Goal: Task Accomplishment & Management: Complete application form

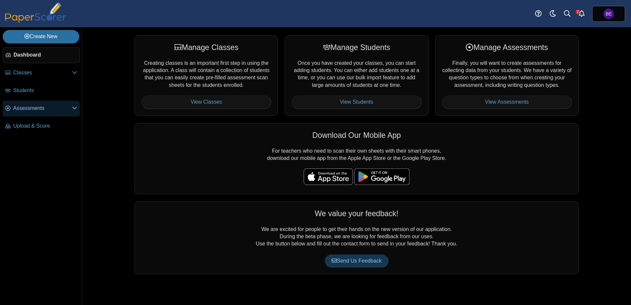
click at [22, 105] on span "Assessments" at bounding box center [42, 108] width 59 height 7
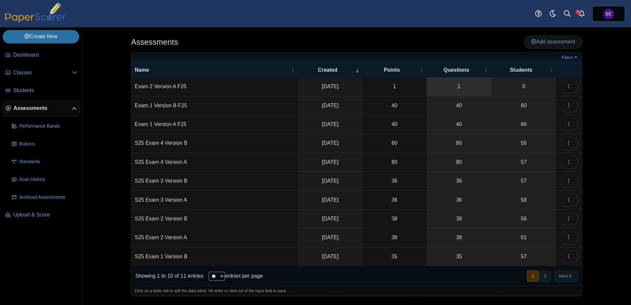
click at [465, 90] on link "1" at bounding box center [459, 86] width 65 height 18
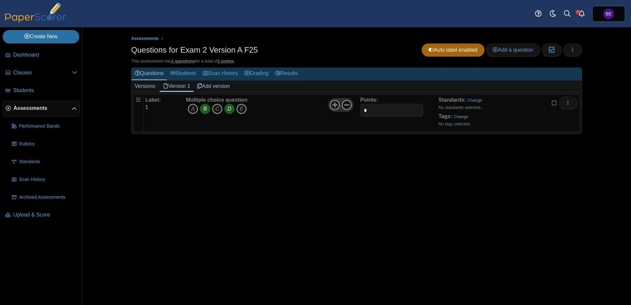
click at [228, 109] on icon "D" at bounding box center [229, 109] width 11 height 11
click at [512, 50] on span "Add a question" at bounding box center [513, 50] width 40 height 6
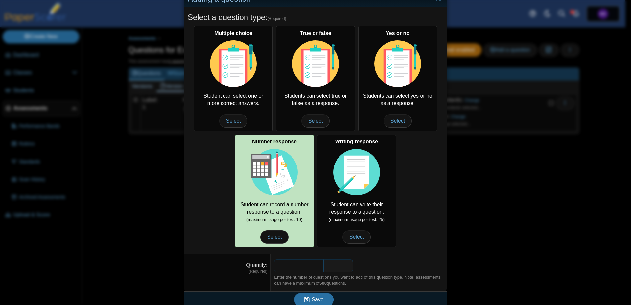
scroll to position [27, 0]
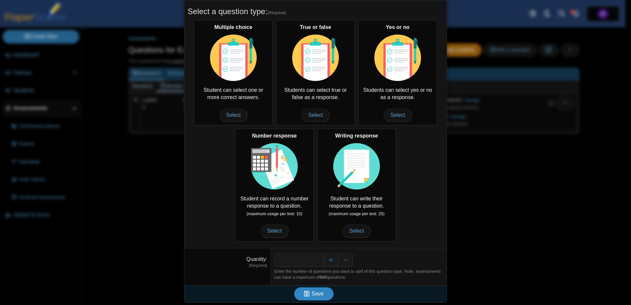
click at [317, 296] on span "Save" at bounding box center [318, 294] width 12 height 6
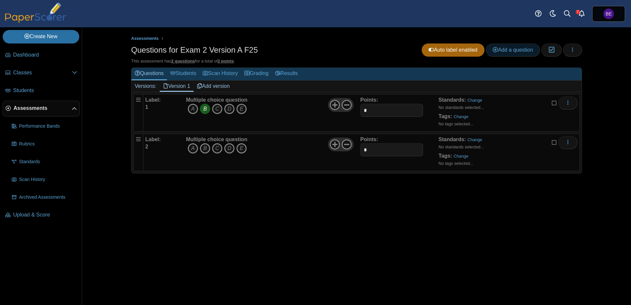
click at [510, 49] on span "Add a question" at bounding box center [513, 50] width 40 height 6
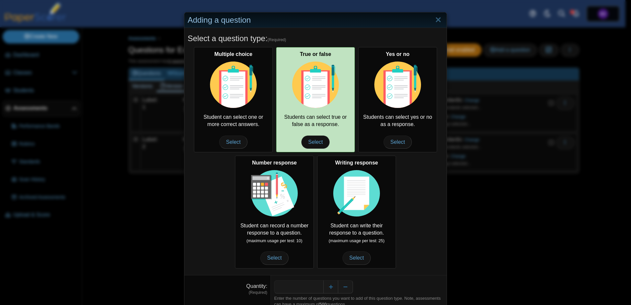
click at [319, 90] on img at bounding box center [315, 84] width 47 height 47
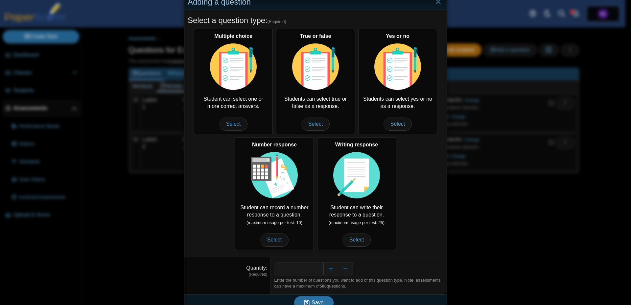
scroll to position [27, 0]
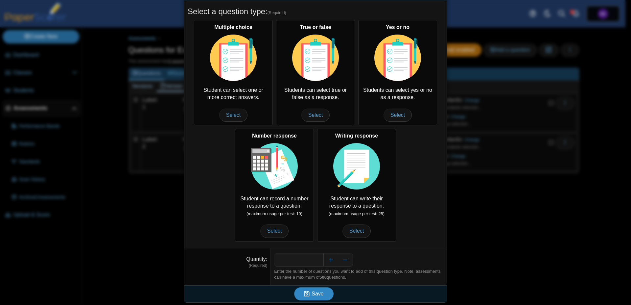
click at [322, 291] on button "Save" at bounding box center [313, 293] width 39 height 13
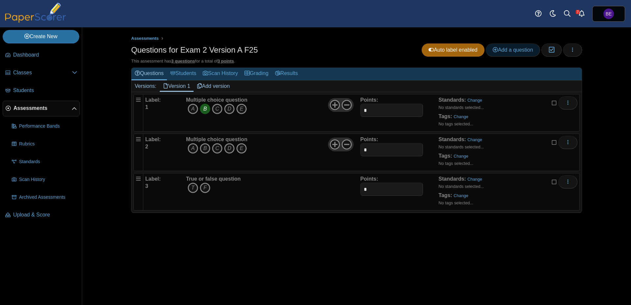
click at [515, 50] on span "Add a question" at bounding box center [513, 50] width 40 height 6
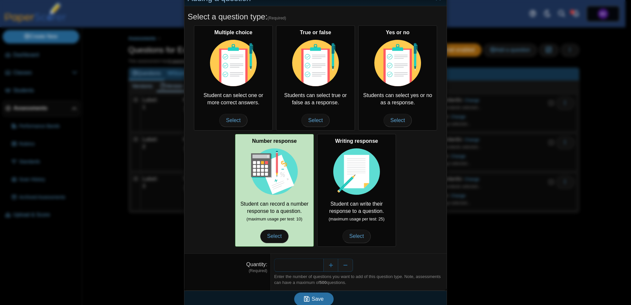
scroll to position [27, 0]
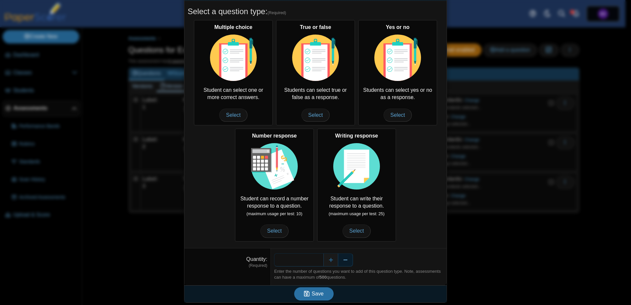
drag, startPoint x: 301, startPoint y: 262, endPoint x: 350, endPoint y: 261, distance: 49.3
click at [323, 261] on input "*" at bounding box center [298, 259] width 49 height 13
type input "**"
click at [294, 287] on button "Save" at bounding box center [313, 293] width 39 height 13
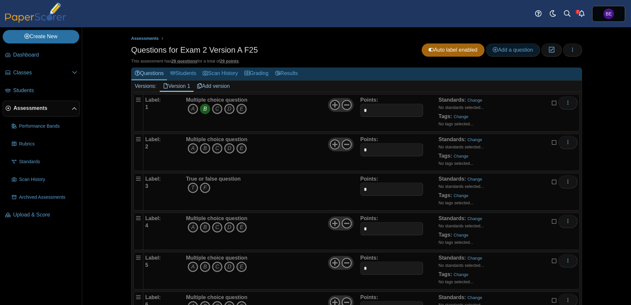
click at [507, 49] on span "Add a question" at bounding box center [513, 50] width 40 height 6
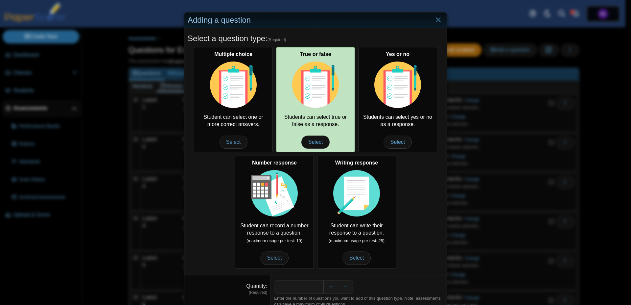
click at [307, 98] on img at bounding box center [315, 84] width 47 height 47
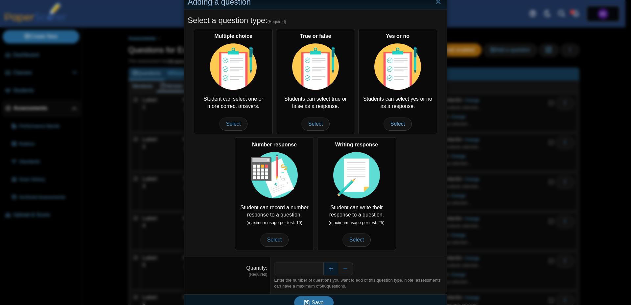
scroll to position [27, 0]
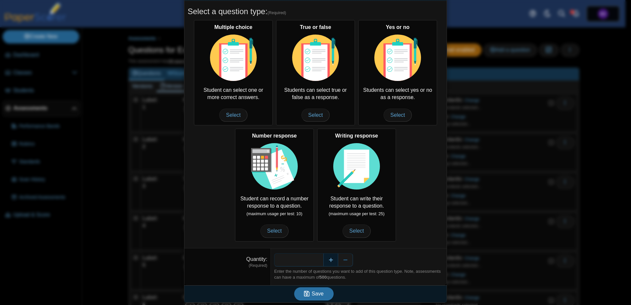
click at [325, 260] on button "Increase" at bounding box center [330, 259] width 15 height 13
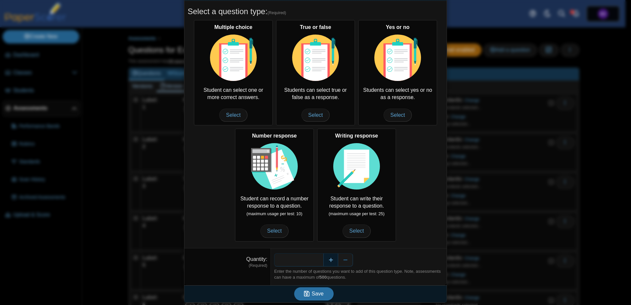
type input "*"
click at [318, 292] on span "Save" at bounding box center [318, 294] width 12 height 6
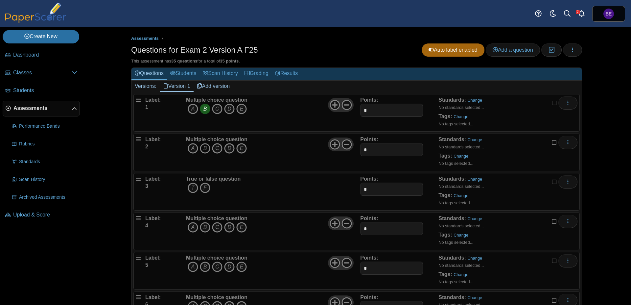
click at [204, 147] on icon "B" at bounding box center [205, 148] width 11 height 11
click at [207, 189] on icon "F" at bounding box center [205, 187] width 11 height 11
click at [193, 227] on icon "A" at bounding box center [193, 227] width 11 height 11
click at [201, 267] on icon "B" at bounding box center [205, 266] width 11 height 11
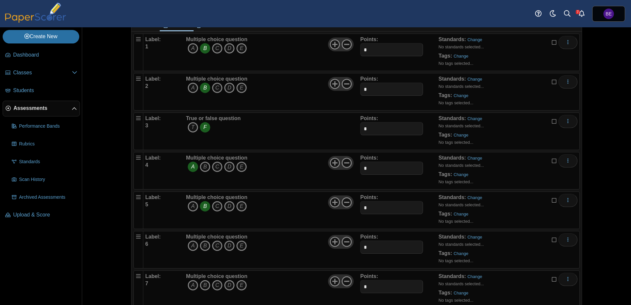
scroll to position [83, 0]
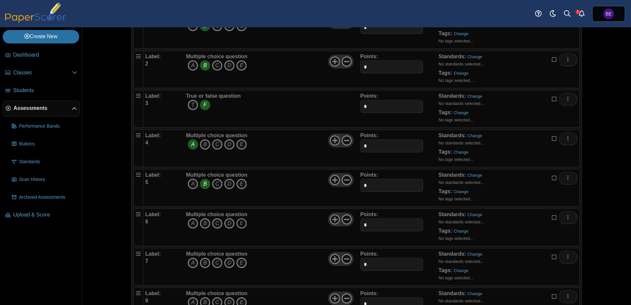
click at [241, 222] on icon "E" at bounding box center [241, 223] width 11 height 11
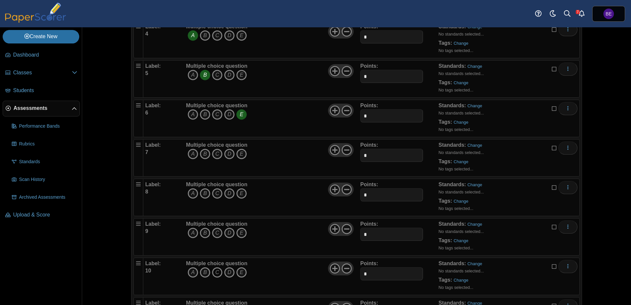
scroll to position [249, 0]
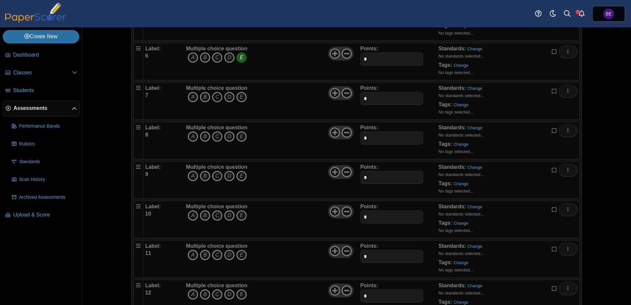
click at [214, 98] on icon "C" at bounding box center [217, 97] width 11 height 11
click at [204, 138] on icon "B" at bounding box center [205, 136] width 11 height 11
click at [190, 177] on icon "A" at bounding box center [193, 176] width 11 height 11
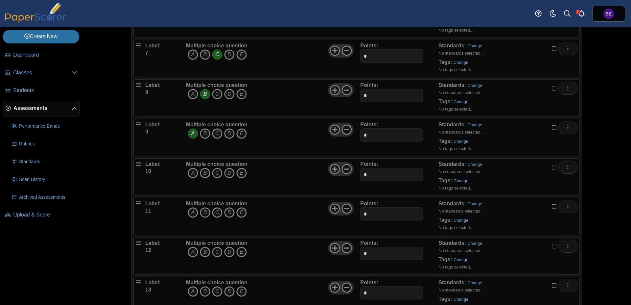
scroll to position [331, 0]
click at [227, 132] on icon "D" at bounding box center [229, 132] width 11 height 11
click at [215, 171] on icon "C" at bounding box center [217, 172] width 11 height 11
click at [202, 211] on icon "B" at bounding box center [205, 211] width 11 height 11
click at [228, 249] on icon "D" at bounding box center [229, 251] width 11 height 11
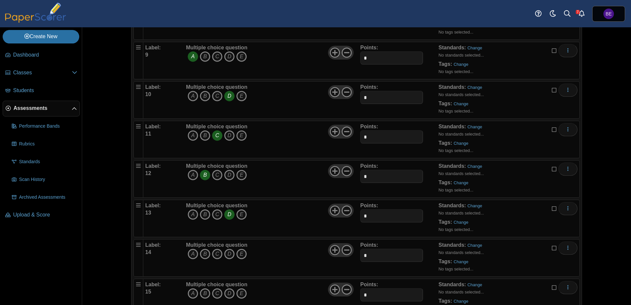
scroll to position [414, 0]
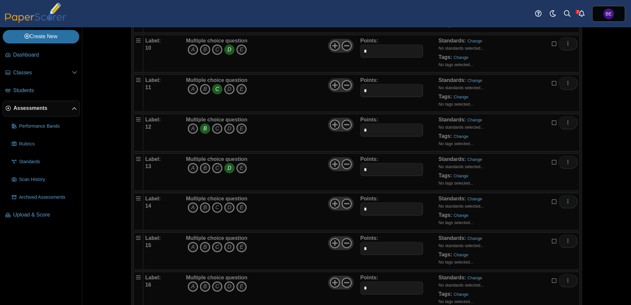
click at [214, 209] on icon "C" at bounding box center [217, 207] width 11 height 11
click at [227, 249] on icon "D" at bounding box center [229, 247] width 11 height 11
click at [242, 287] on icon "E" at bounding box center [241, 286] width 11 height 11
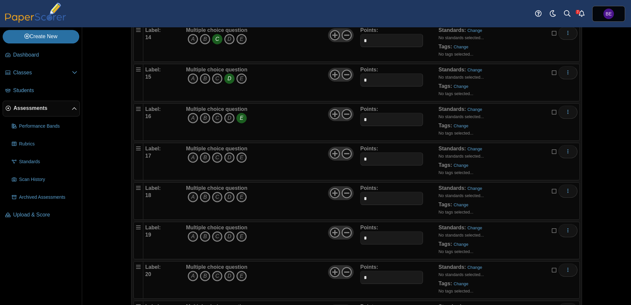
scroll to position [621, 0]
click at [201, 119] on icon "B" at bounding box center [205, 118] width 11 height 11
click at [203, 159] on icon "B" at bounding box center [205, 158] width 11 height 11
click at [240, 199] on icon "E" at bounding box center [241, 197] width 11 height 11
click at [205, 236] on icon "B" at bounding box center [205, 237] width 11 height 11
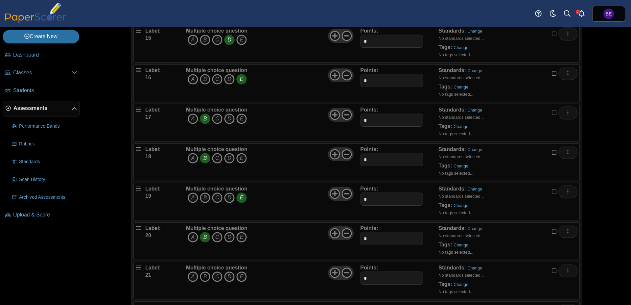
click at [207, 277] on icon "B" at bounding box center [205, 276] width 11 height 11
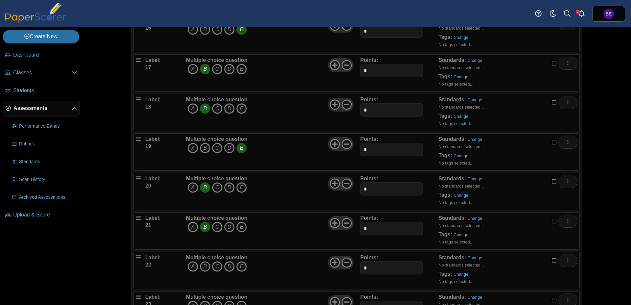
scroll to position [704, 0]
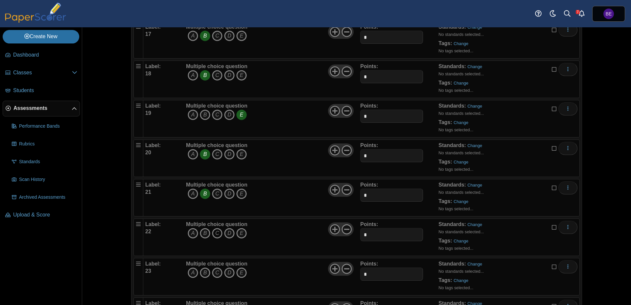
click at [214, 232] on icon "C" at bounding box center [217, 233] width 11 height 11
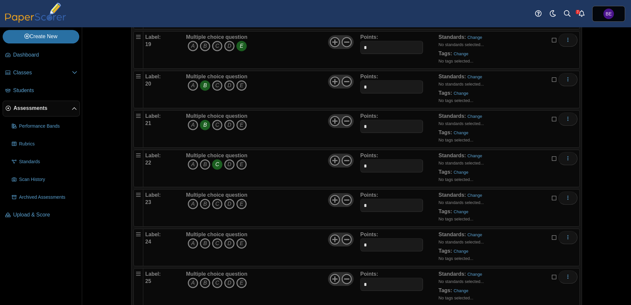
scroll to position [787, 0]
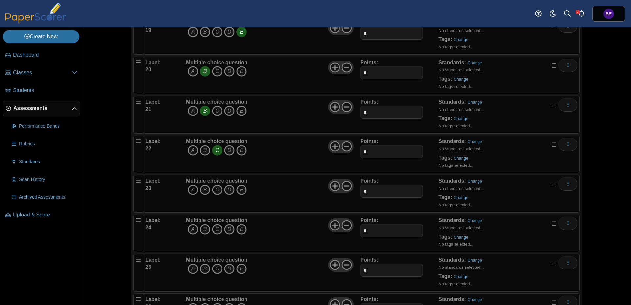
click at [189, 193] on icon "A" at bounding box center [193, 189] width 11 height 11
click at [568, 185] on icon "More options" at bounding box center [567, 183] width 5 height 5
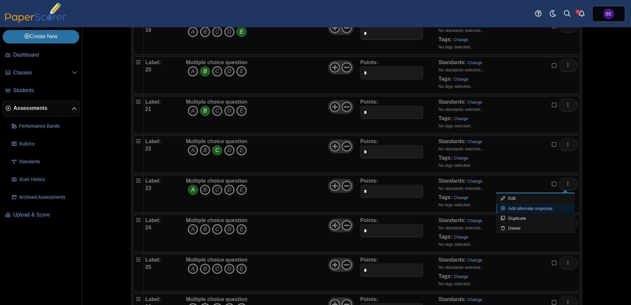
click at [536, 209] on link "Add alternate response" at bounding box center [535, 208] width 79 height 10
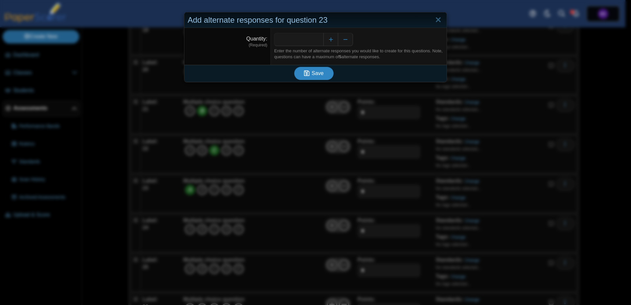
click at [309, 78] on button "Save" at bounding box center [313, 73] width 39 height 13
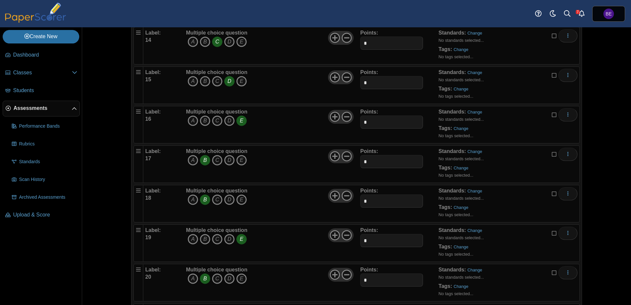
scroll to position [787, 0]
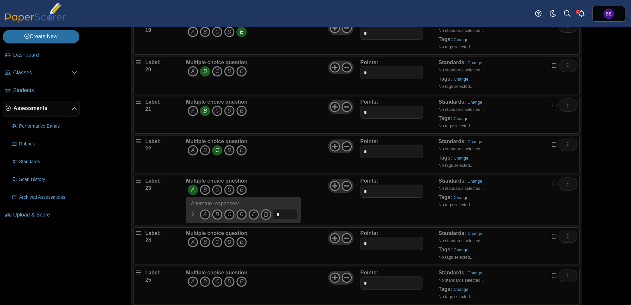
click at [225, 214] on icon "C" at bounding box center [229, 214] width 11 height 11
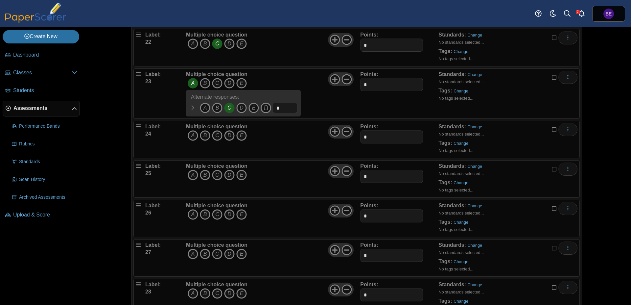
scroll to position [911, 0]
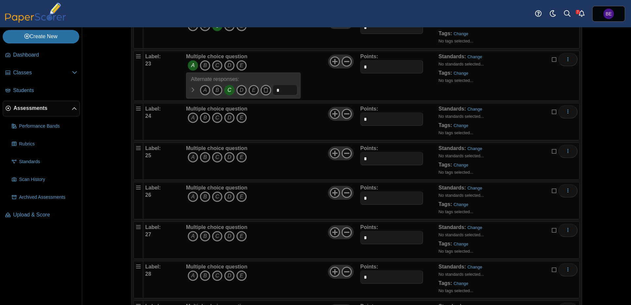
click at [200, 119] on icon "B" at bounding box center [205, 117] width 11 height 11
click at [226, 157] on icon "D" at bounding box center [229, 157] width 11 height 11
click at [213, 198] on icon "C" at bounding box center [217, 196] width 11 height 11
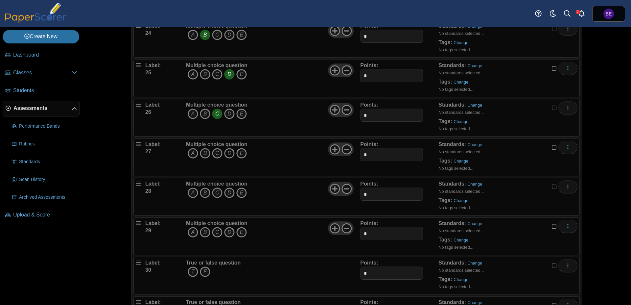
click at [232, 152] on icon "D" at bounding box center [229, 153] width 11 height 11
click at [227, 153] on icon "D" at bounding box center [229, 153] width 11 height 11
click at [238, 153] on icon "E" at bounding box center [241, 153] width 11 height 11
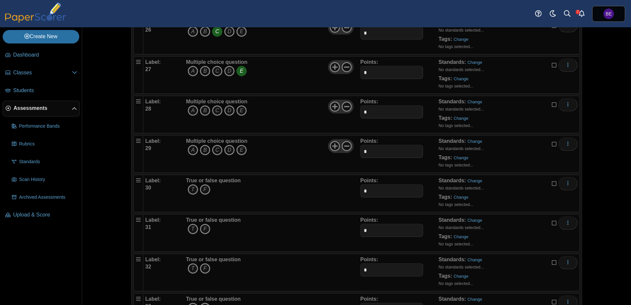
scroll to position [1077, 0]
click at [214, 108] on icon "C" at bounding box center [217, 110] width 11 height 11
click at [228, 149] on icon "D" at bounding box center [229, 149] width 11 height 11
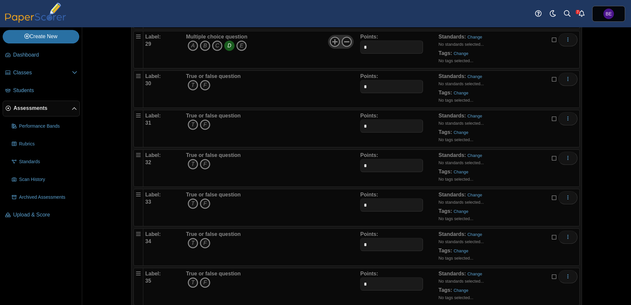
scroll to position [1196, 0]
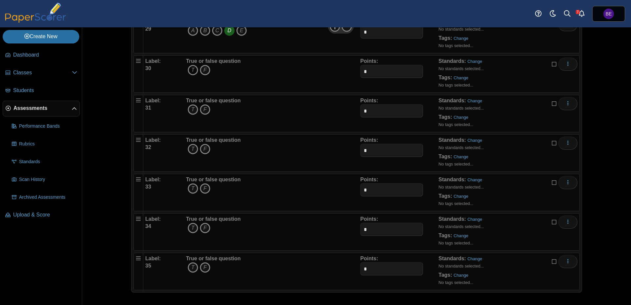
click at [191, 71] on icon "T" at bounding box center [193, 70] width 11 height 11
click at [189, 110] on icon "T" at bounding box center [193, 109] width 11 height 11
click at [192, 149] on icon "T" at bounding box center [193, 149] width 11 height 11
click at [204, 188] on icon "F" at bounding box center [205, 188] width 11 height 11
click at [203, 227] on icon "F" at bounding box center [205, 228] width 11 height 11
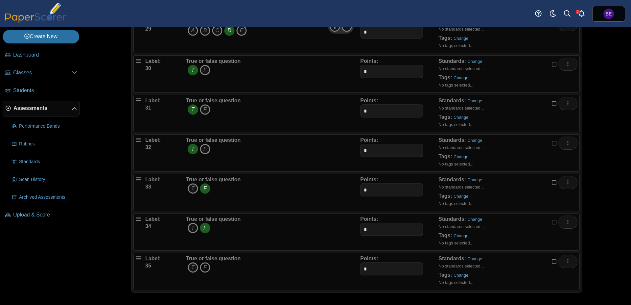
click at [204, 266] on icon "F" at bounding box center [205, 267] width 11 height 11
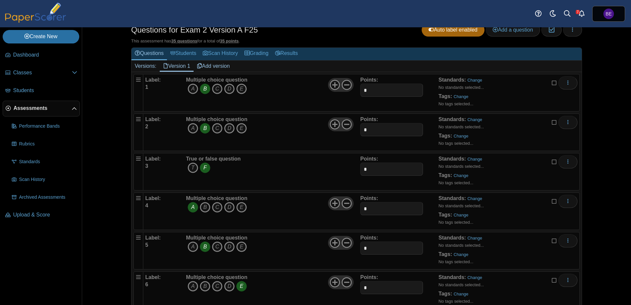
scroll to position [0, 0]
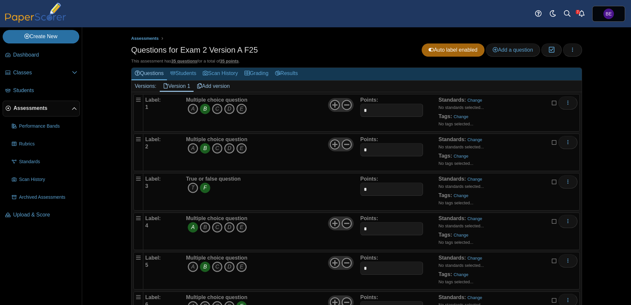
click at [203, 108] on icon "B" at bounding box center [205, 109] width 11 height 11
click at [202, 108] on icon "B" at bounding box center [205, 109] width 11 height 11
click at [110, 135] on div "Assessments Questions for Exam 2 Version A F25 Auto label enabled Add a questio…" at bounding box center [356, 165] width 493 height 277
click at [571, 48] on icon "button" at bounding box center [572, 49] width 5 height 5
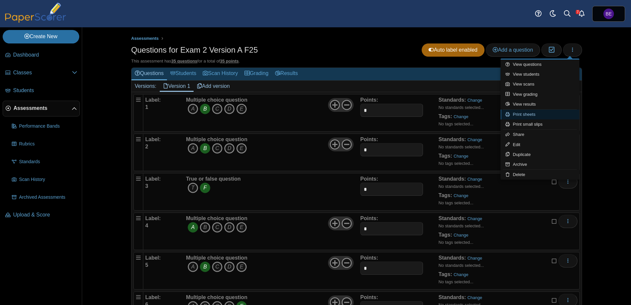
click at [528, 115] on link "Print sheets" at bounding box center [540, 114] width 79 height 10
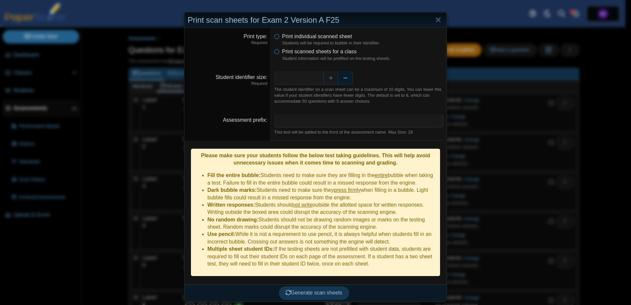
click at [341, 81] on button "Decrease" at bounding box center [345, 77] width 15 height 13
type input "*"
click at [311, 290] on span "Generate scan sheets" at bounding box center [314, 293] width 57 height 6
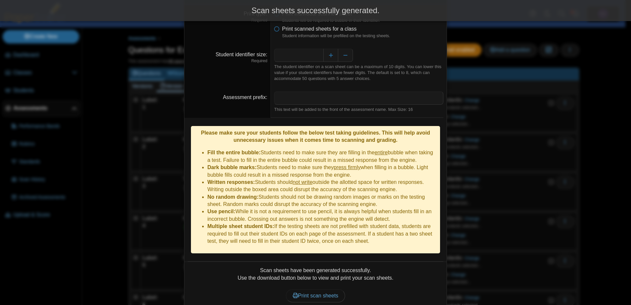
scroll to position [44, 0]
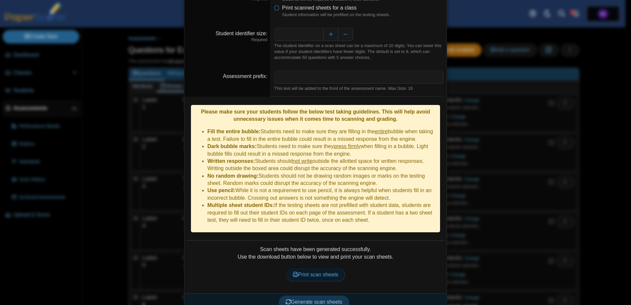
click at [315, 272] on span "Print scan sheets" at bounding box center [316, 275] width 46 height 6
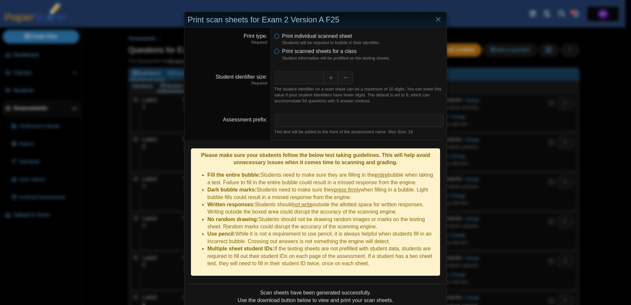
scroll to position [0, 0]
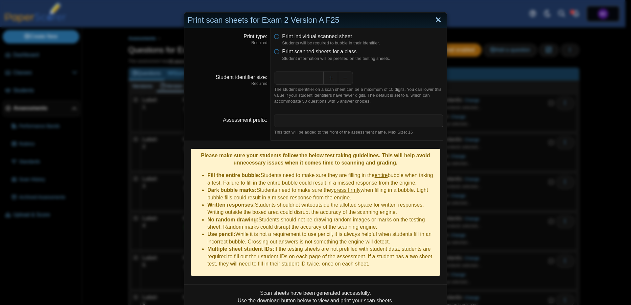
click at [437, 21] on link "Close" at bounding box center [438, 19] width 10 height 11
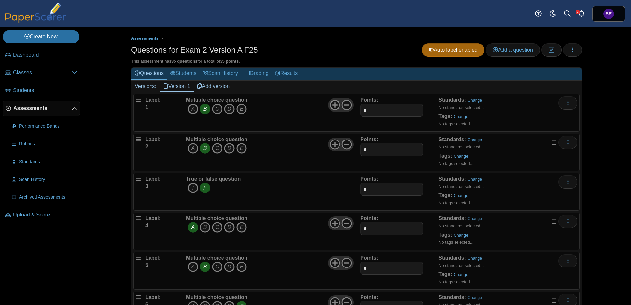
drag, startPoint x: 179, startPoint y: 48, endPoint x: 254, endPoint y: 46, distance: 74.6
click at [254, 46] on div "Questions for Exam 2 Version A F25 Auto label enabled Add a question Moderation…" at bounding box center [356, 50] width 451 height 15
copy h1 "Exam 2 Version A F25"
click at [25, 109] on span "Assessments" at bounding box center [42, 108] width 58 height 7
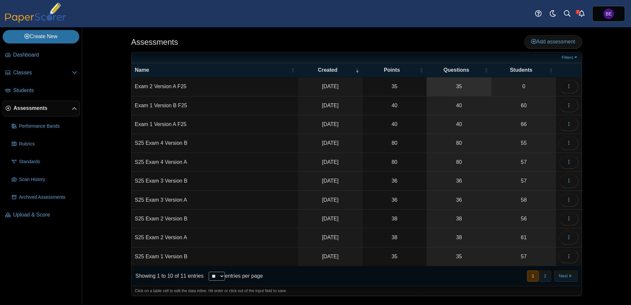
click at [449, 87] on link "35" at bounding box center [459, 86] width 65 height 18
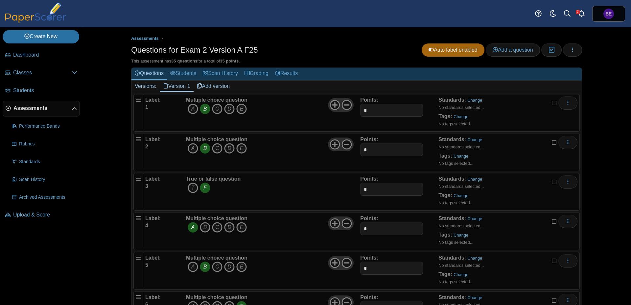
click at [36, 109] on span "Assessments" at bounding box center [42, 108] width 58 height 7
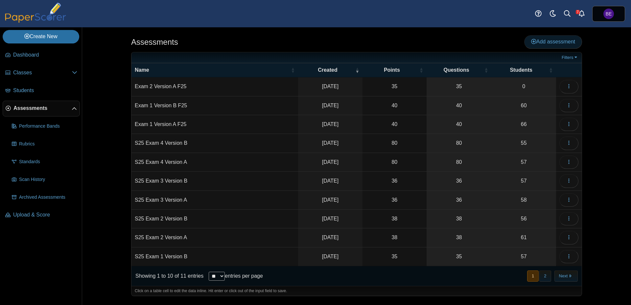
click at [541, 43] on span "Add assessment" at bounding box center [553, 42] width 44 height 6
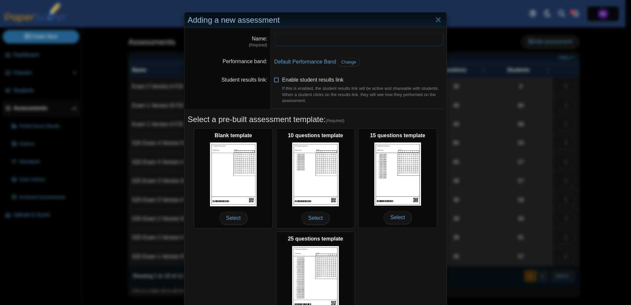
paste input "**********"
click at [315, 40] on input "**********" at bounding box center [358, 39] width 169 height 13
type input "**********"
click at [345, 61] on span "Change" at bounding box center [348, 62] width 15 height 5
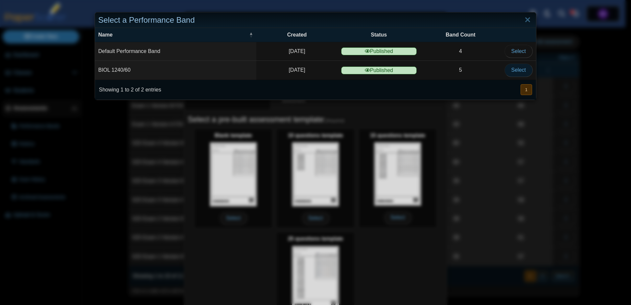
click at [512, 71] on span "Select" at bounding box center [519, 70] width 14 height 6
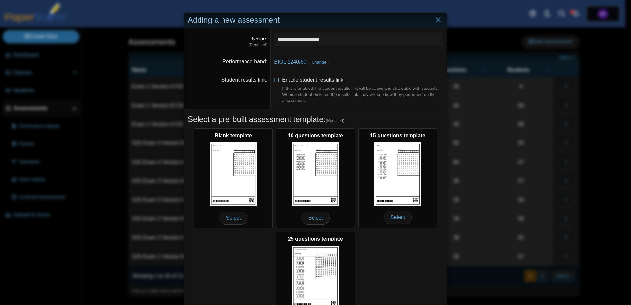
click at [276, 80] on icon at bounding box center [276, 78] width 5 height 5
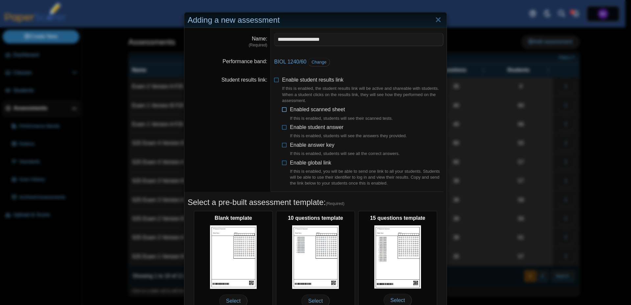
click at [282, 109] on icon at bounding box center [284, 108] width 5 height 5
click at [282, 127] on icon at bounding box center [284, 126] width 5 height 5
click at [282, 145] on icon at bounding box center [284, 143] width 5 height 5
click at [283, 162] on icon at bounding box center [284, 161] width 5 height 5
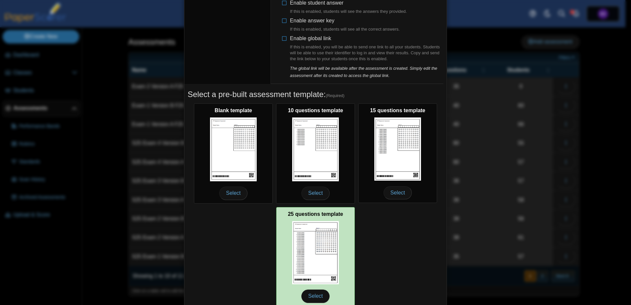
scroll to position [152, 0]
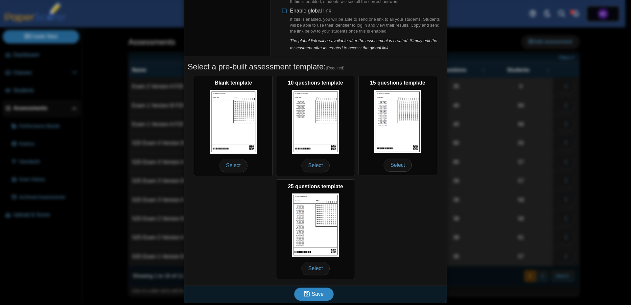
click at [315, 291] on span "Save" at bounding box center [318, 294] width 12 height 6
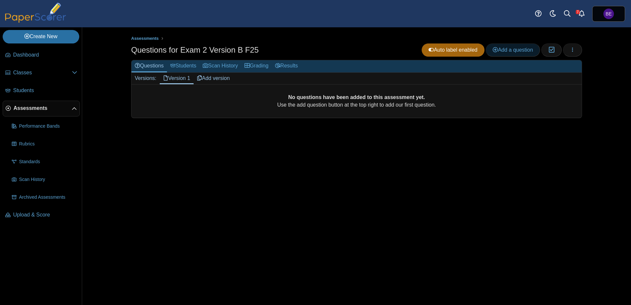
click at [521, 49] on span "Add a question" at bounding box center [513, 50] width 40 height 6
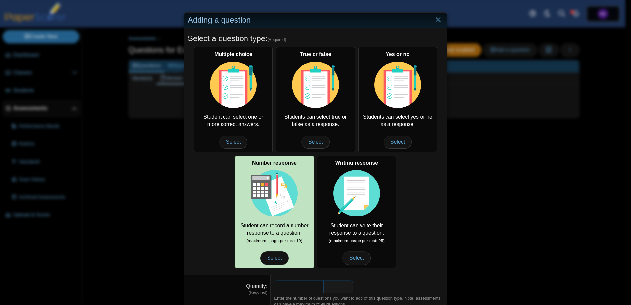
scroll to position [27, 0]
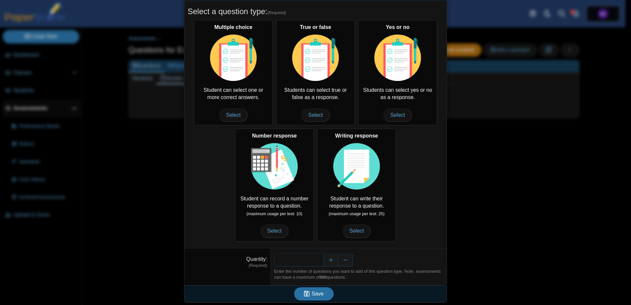
drag, startPoint x: 307, startPoint y: 262, endPoint x: 416, endPoint y: 258, distance: 108.9
click at [323, 258] on input "*" at bounding box center [298, 259] width 49 height 13
type input "*"
click at [322, 291] on button "Save" at bounding box center [313, 293] width 39 height 13
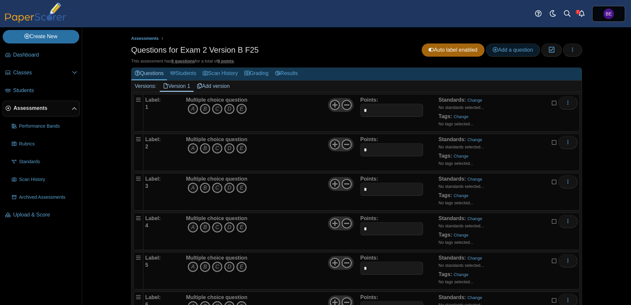
click at [505, 51] on span "Add a question" at bounding box center [513, 50] width 40 height 6
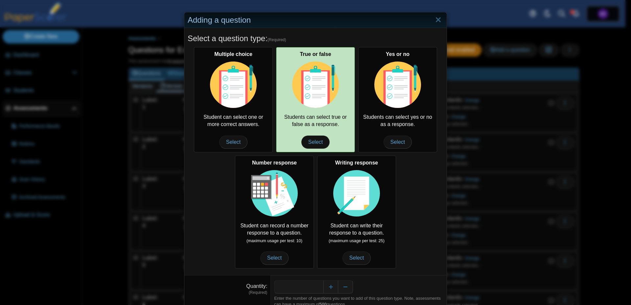
click at [330, 122] on div "True or false Students can select true or false as a response. Select" at bounding box center [315, 99] width 79 height 105
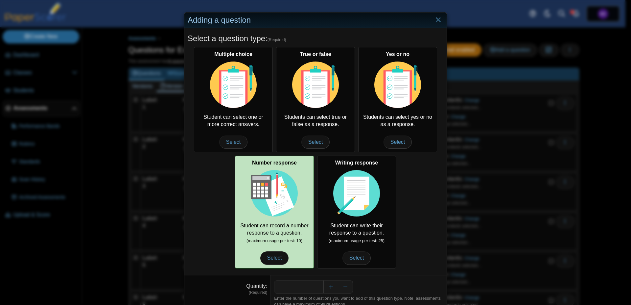
scroll to position [27, 0]
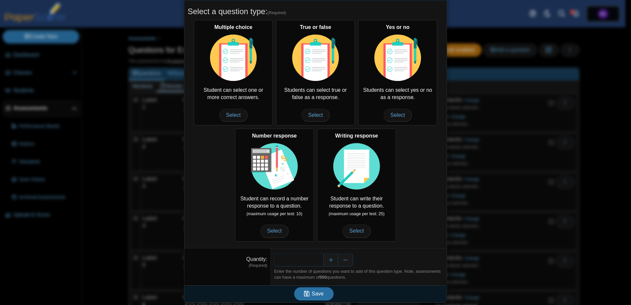
drag, startPoint x: 306, startPoint y: 259, endPoint x: 361, endPoint y: 263, distance: 55.0
click at [323, 263] on input "*" at bounding box center [298, 259] width 49 height 13
type input "*"
click at [320, 291] on span "Save" at bounding box center [318, 294] width 12 height 6
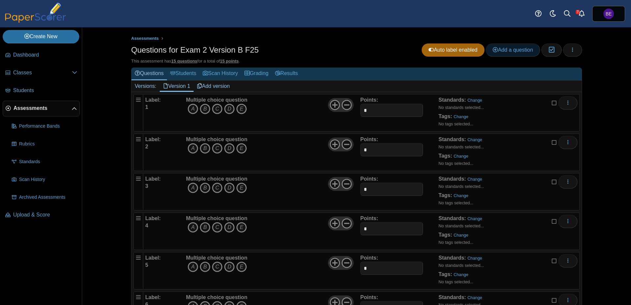
click at [507, 47] on span "Add a question" at bounding box center [513, 50] width 40 height 6
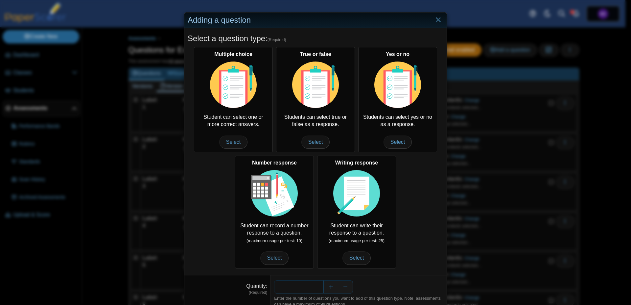
scroll to position [27, 0]
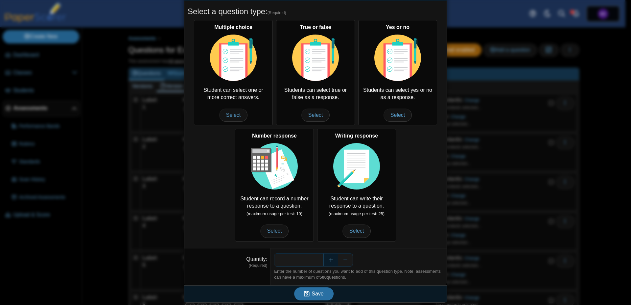
click at [325, 260] on button "Increase" at bounding box center [330, 259] width 15 height 13
type input "*"
click at [322, 287] on button "Save" at bounding box center [313, 293] width 39 height 13
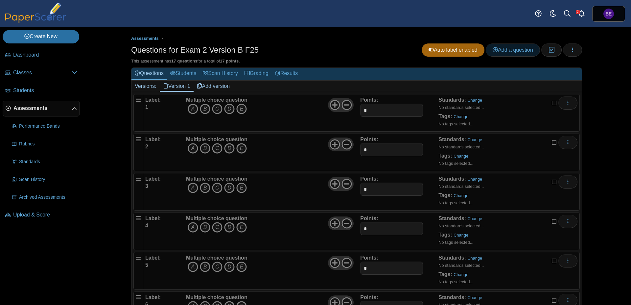
click at [506, 48] on span "Add a question" at bounding box center [513, 50] width 40 height 6
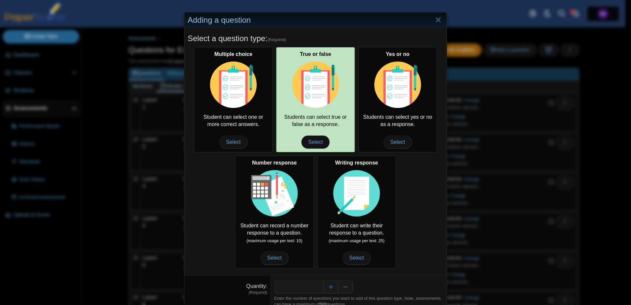
click at [309, 96] on img at bounding box center [315, 84] width 47 height 47
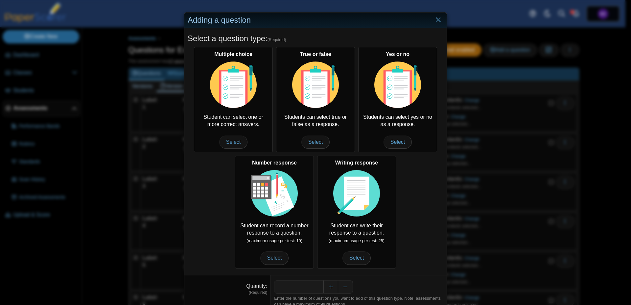
scroll to position [27, 0]
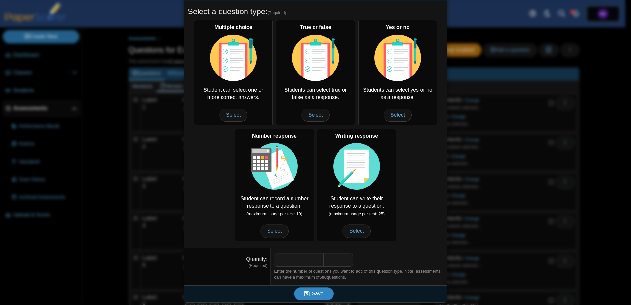
click at [312, 295] on span "Save" at bounding box center [318, 294] width 12 height 6
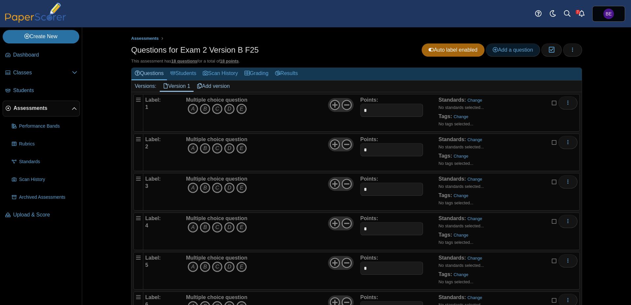
click at [504, 49] on span "Add a question" at bounding box center [513, 50] width 40 height 6
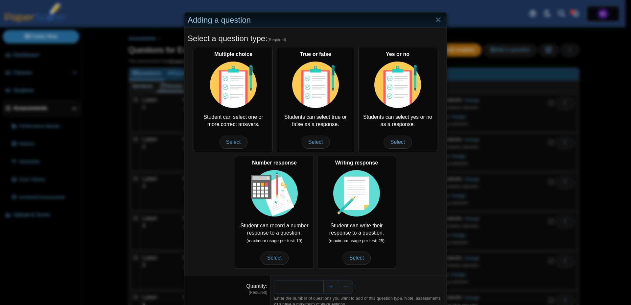
scroll to position [27, 0]
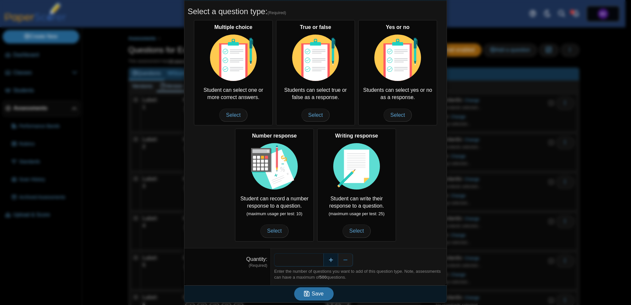
drag, startPoint x: 307, startPoint y: 262, endPoint x: 334, endPoint y: 260, distance: 27.6
click at [323, 261] on input "*" at bounding box center [298, 259] width 49 height 13
type input "**"
click at [322, 296] on button "Save" at bounding box center [313, 293] width 39 height 13
